Goal: Transaction & Acquisition: Purchase product/service

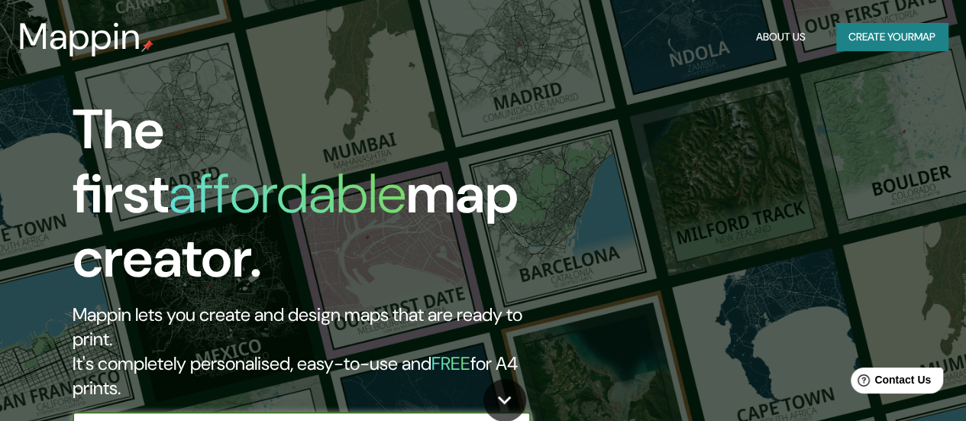
click at [520, 420] on icon "button" at bounding box center [515, 428] width 12 height 12
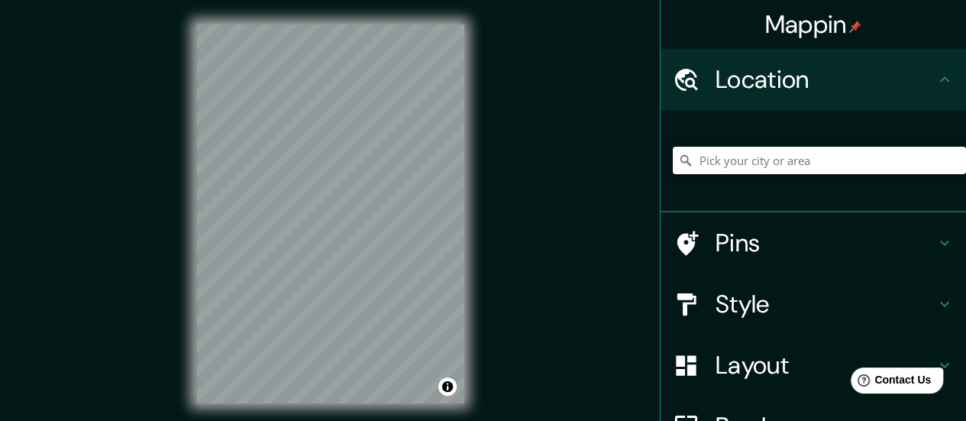
click at [794, 163] on input "Pick your city or area" at bounding box center [819, 160] width 293 height 27
paste input "20.834349327945883, -100.83945260715832"
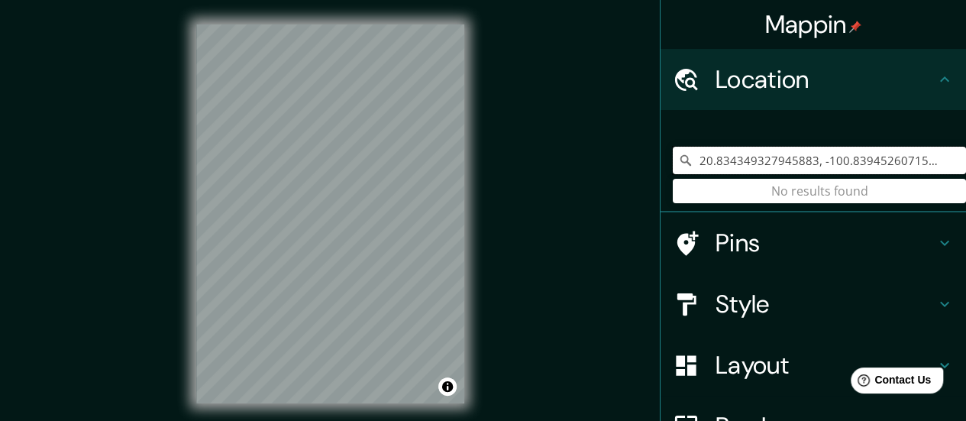
click at [830, 163] on input "20.834349327945883, -100.83945260715832" at bounding box center [819, 160] width 293 height 27
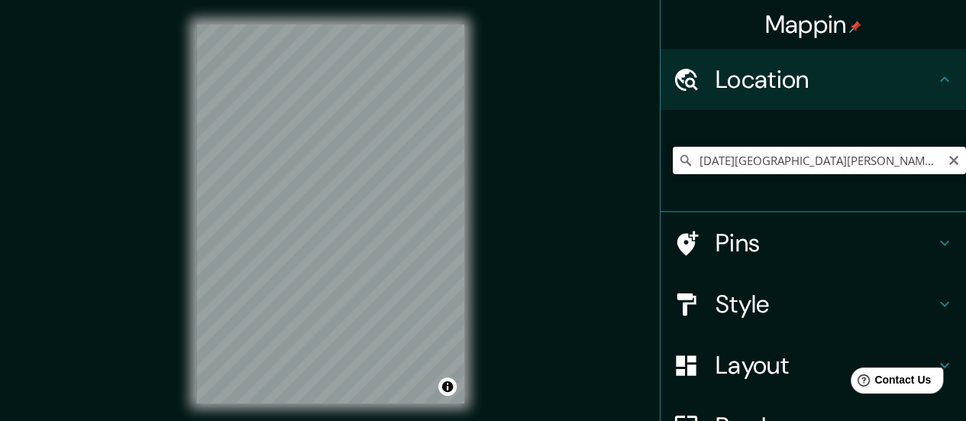
click at [748, 163] on input "[DATE][GEOGRAPHIC_DATA][PERSON_NAME], [GEOGRAPHIC_DATA], [GEOGRAPHIC_DATA]" at bounding box center [819, 160] width 293 height 27
click at [793, 163] on input "[DATE][GEOGRAPHIC_DATA][PERSON_NAME], [GEOGRAPHIC_DATA], [GEOGRAPHIC_DATA]" at bounding box center [819, 160] width 293 height 27
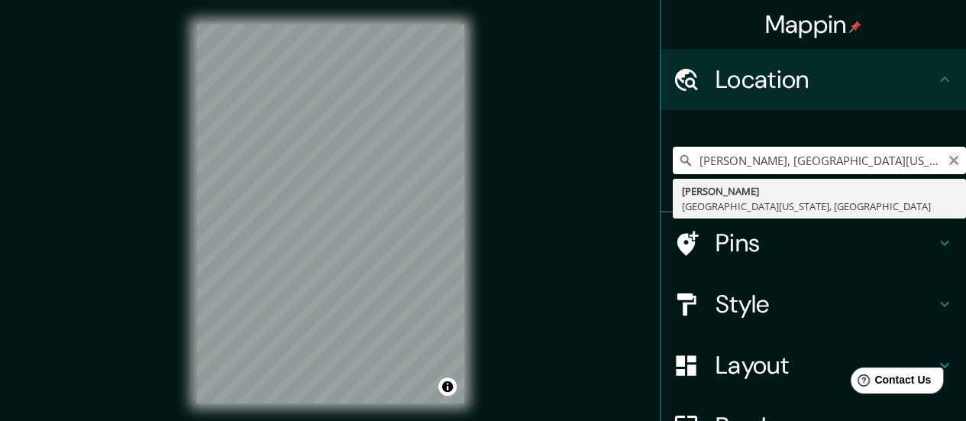
type input "[PERSON_NAME], [GEOGRAPHIC_DATA][US_STATE], [GEOGRAPHIC_DATA]"
click at [949, 158] on icon "Clear" at bounding box center [953, 160] width 9 height 9
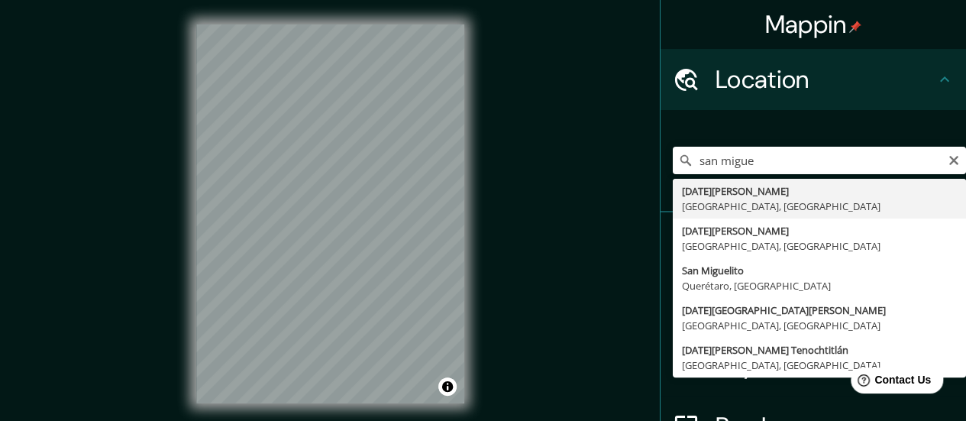
type input "[DATE][GEOGRAPHIC_DATA][PERSON_NAME], [GEOGRAPHIC_DATA], [GEOGRAPHIC_DATA]"
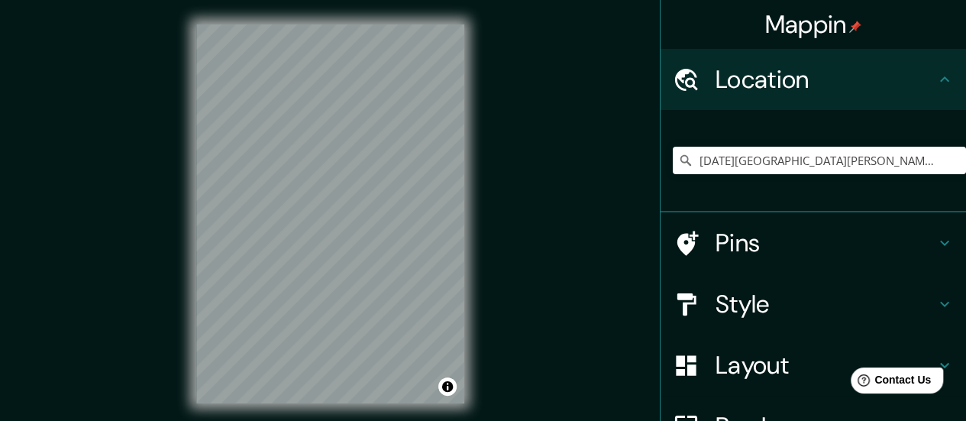
click at [486, 306] on div "© Mapbox © OpenStreetMap Improve this map" at bounding box center [330, 214] width 317 height 428
click at [791, 295] on h4 "Style" at bounding box center [826, 304] width 220 height 31
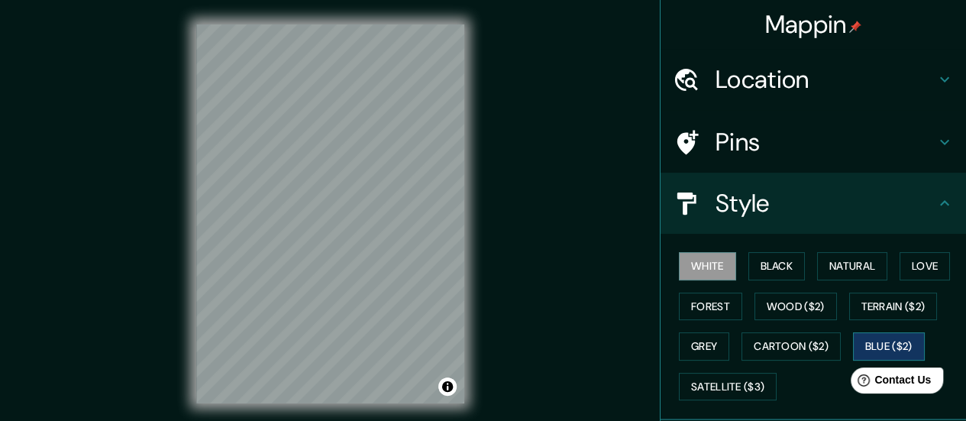
click at [893, 343] on button "Blue ($2)" at bounding box center [889, 346] width 72 height 28
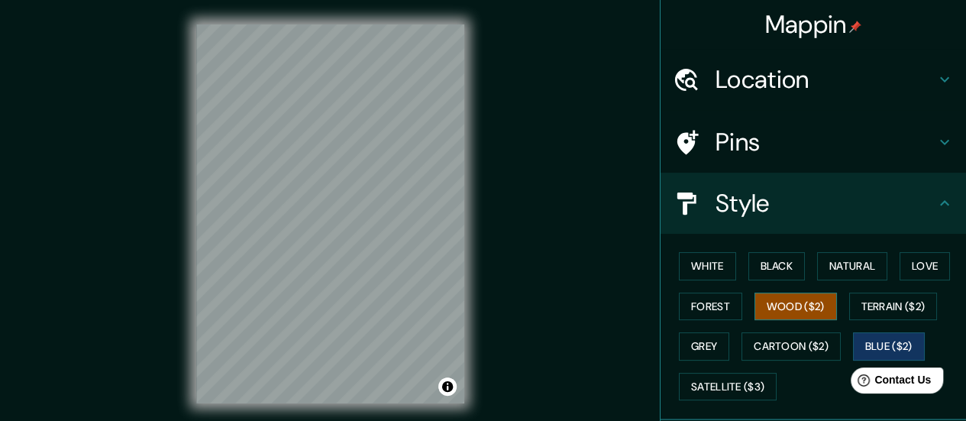
scroll to position [246, 0]
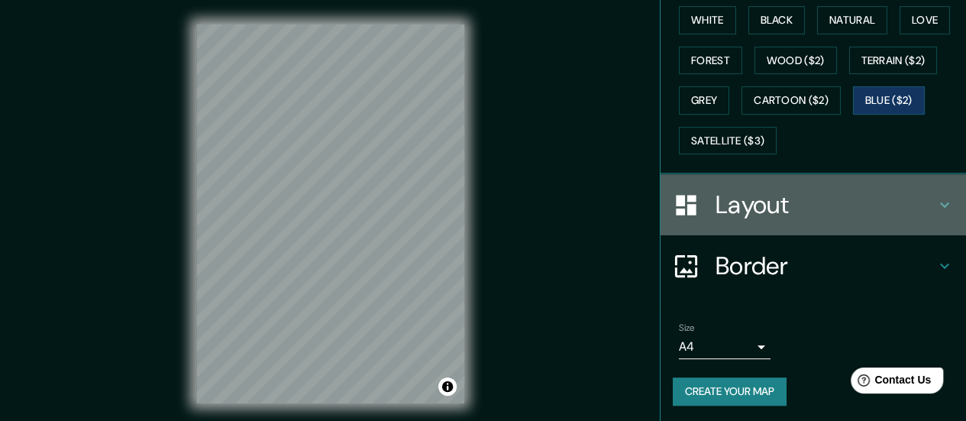
click at [858, 192] on h4 "Layout" at bounding box center [826, 204] width 220 height 31
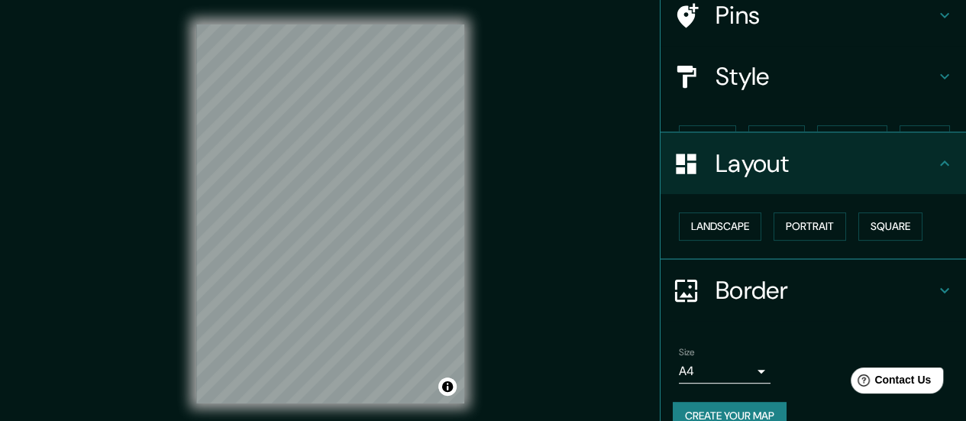
scroll to position [127, 0]
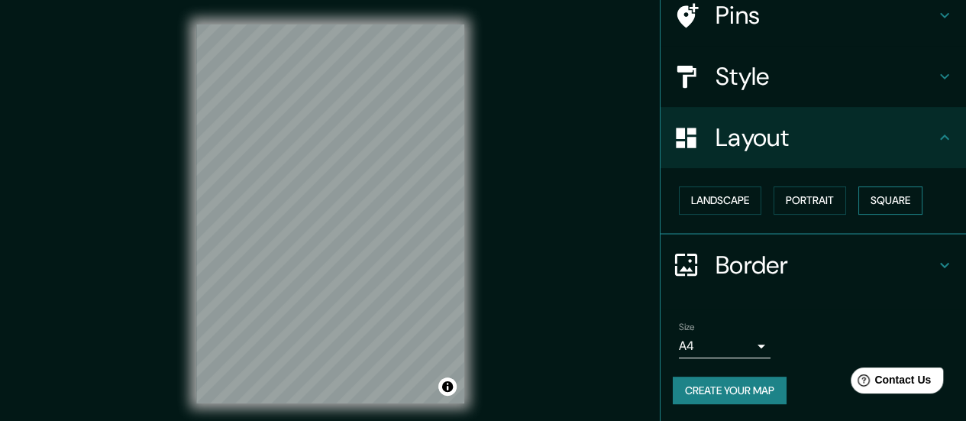
click at [884, 192] on button "Square" at bounding box center [891, 200] width 64 height 28
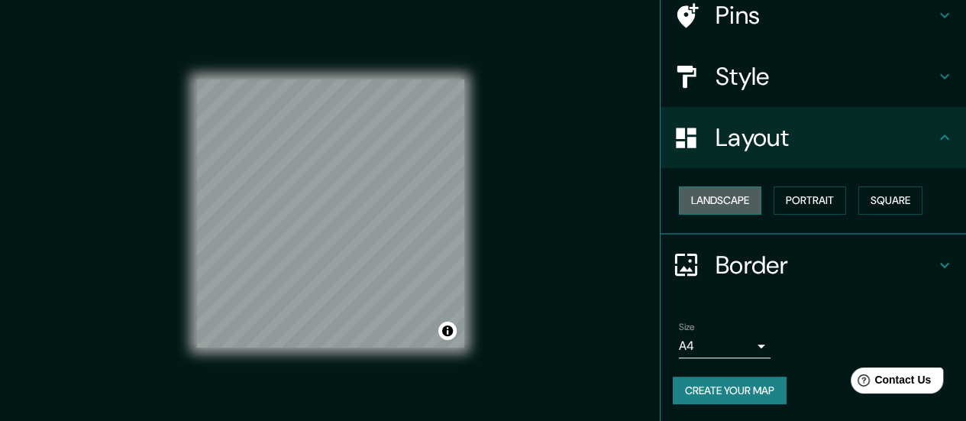
click at [719, 201] on button "Landscape" at bounding box center [720, 200] width 82 height 28
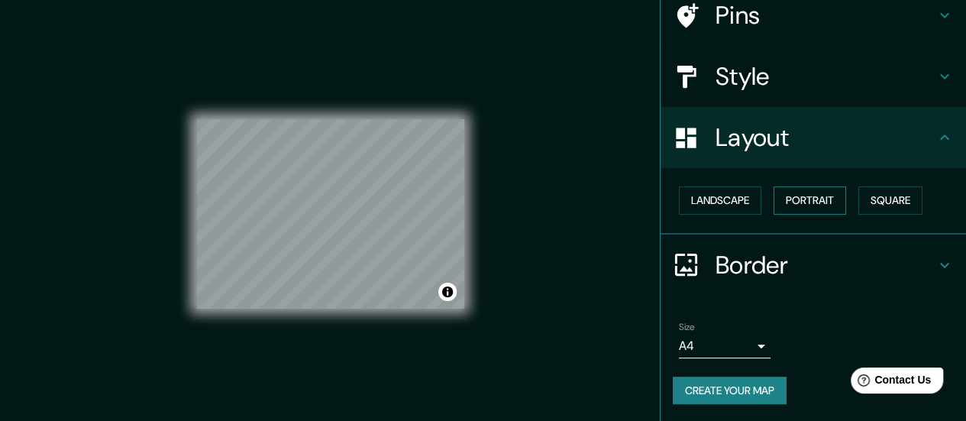
click at [784, 200] on button "Portrait" at bounding box center [810, 200] width 73 height 28
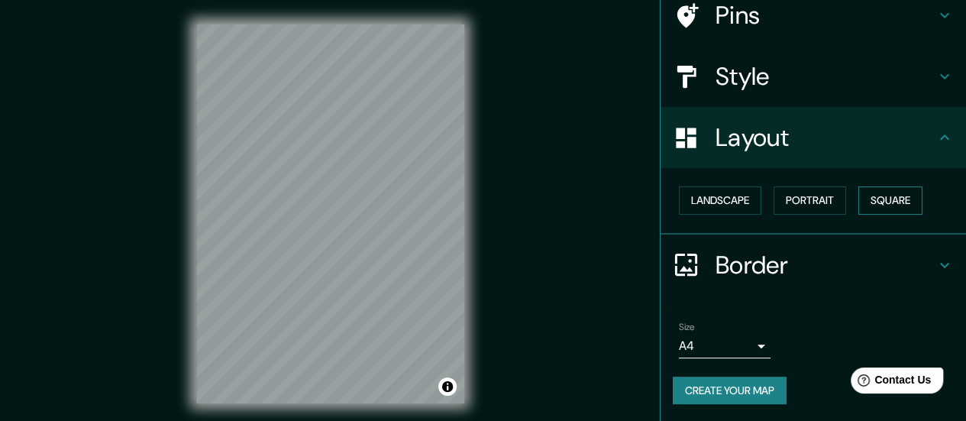
click at [883, 205] on button "Square" at bounding box center [891, 200] width 64 height 28
